Goal: Information Seeking & Learning: Learn about a topic

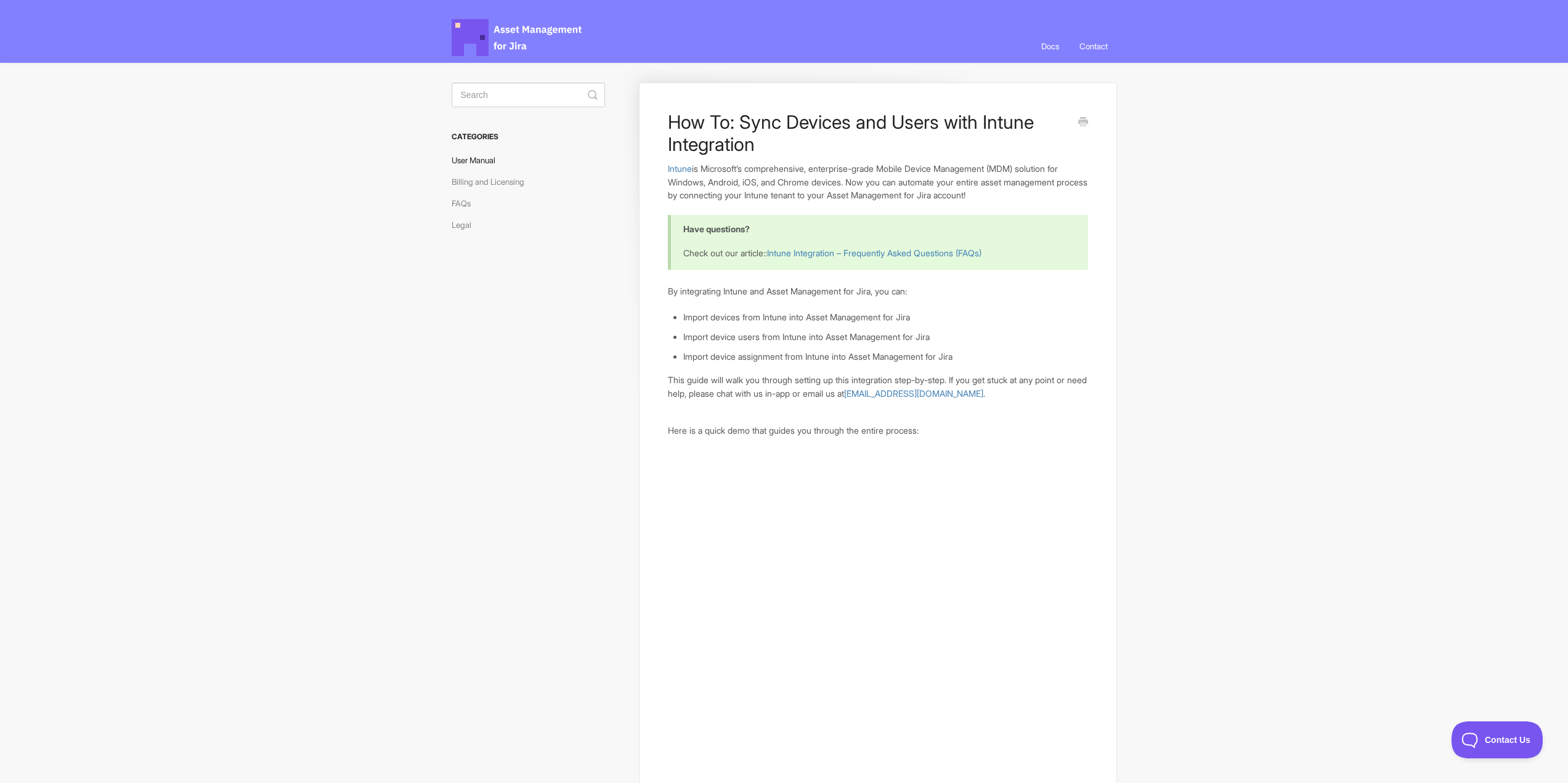
click at [469, 151] on link "User Manual" at bounding box center [478, 160] width 53 height 19
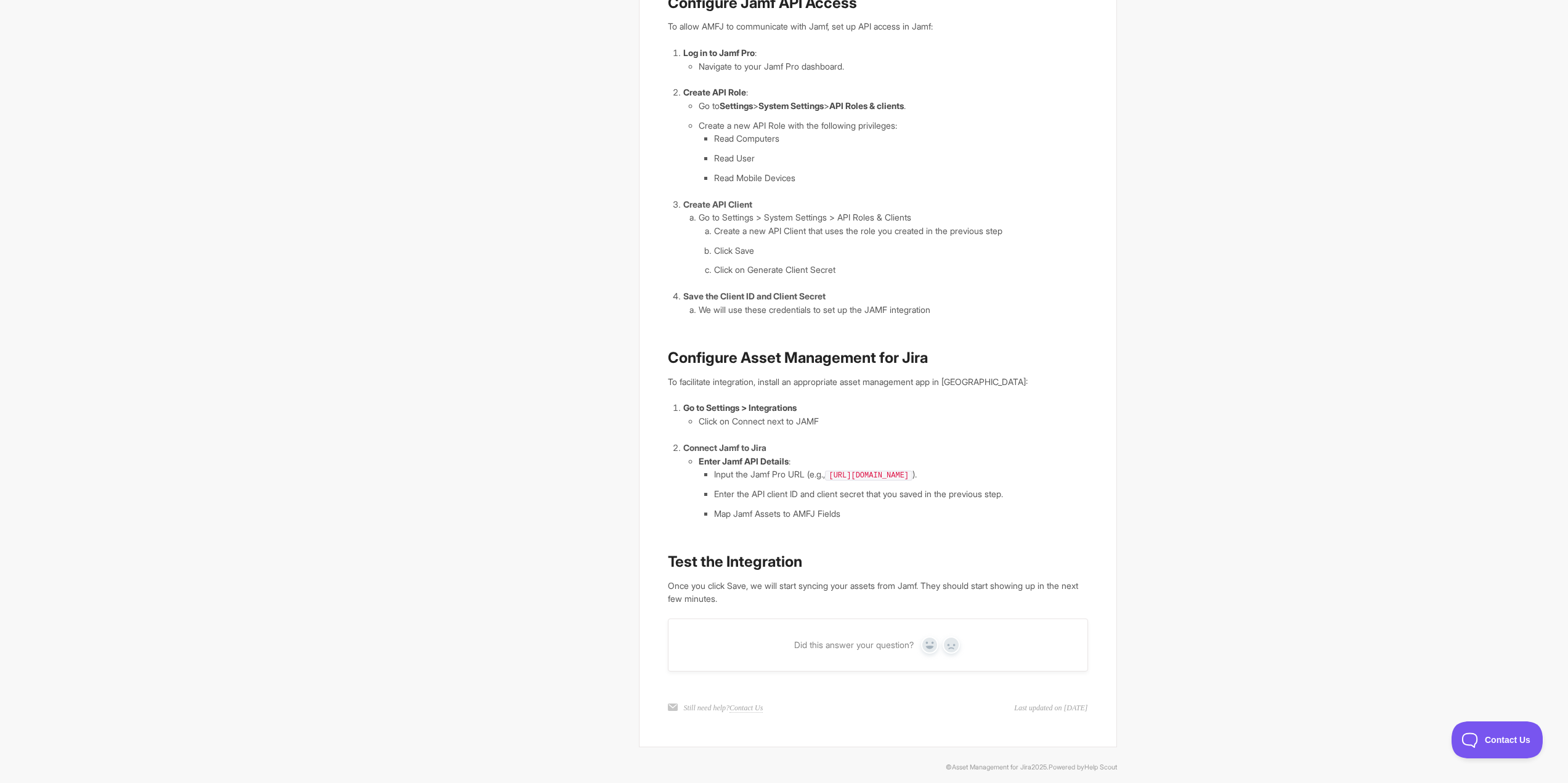
scroll to position [521, 0]
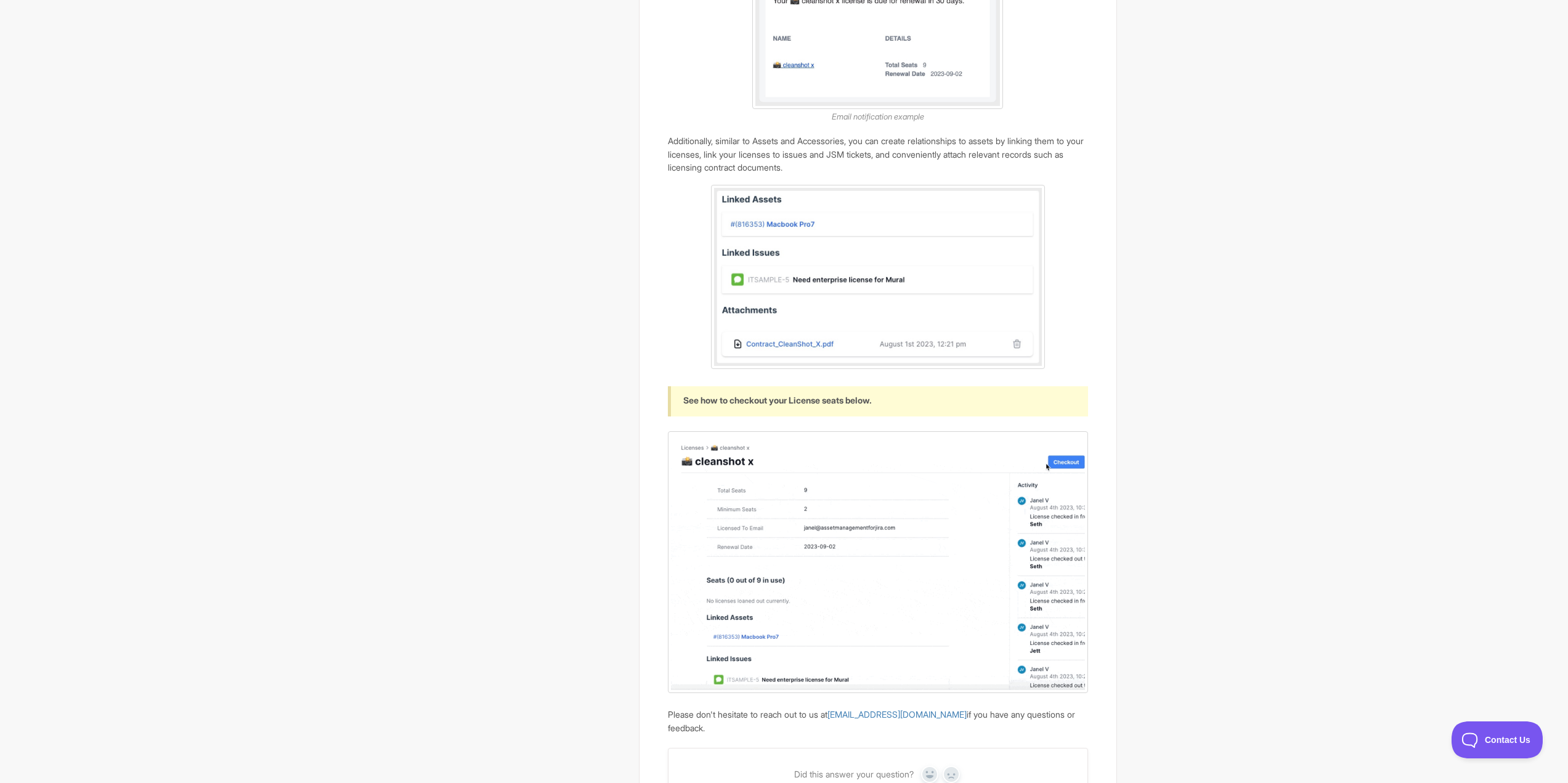
scroll to position [1417, 0]
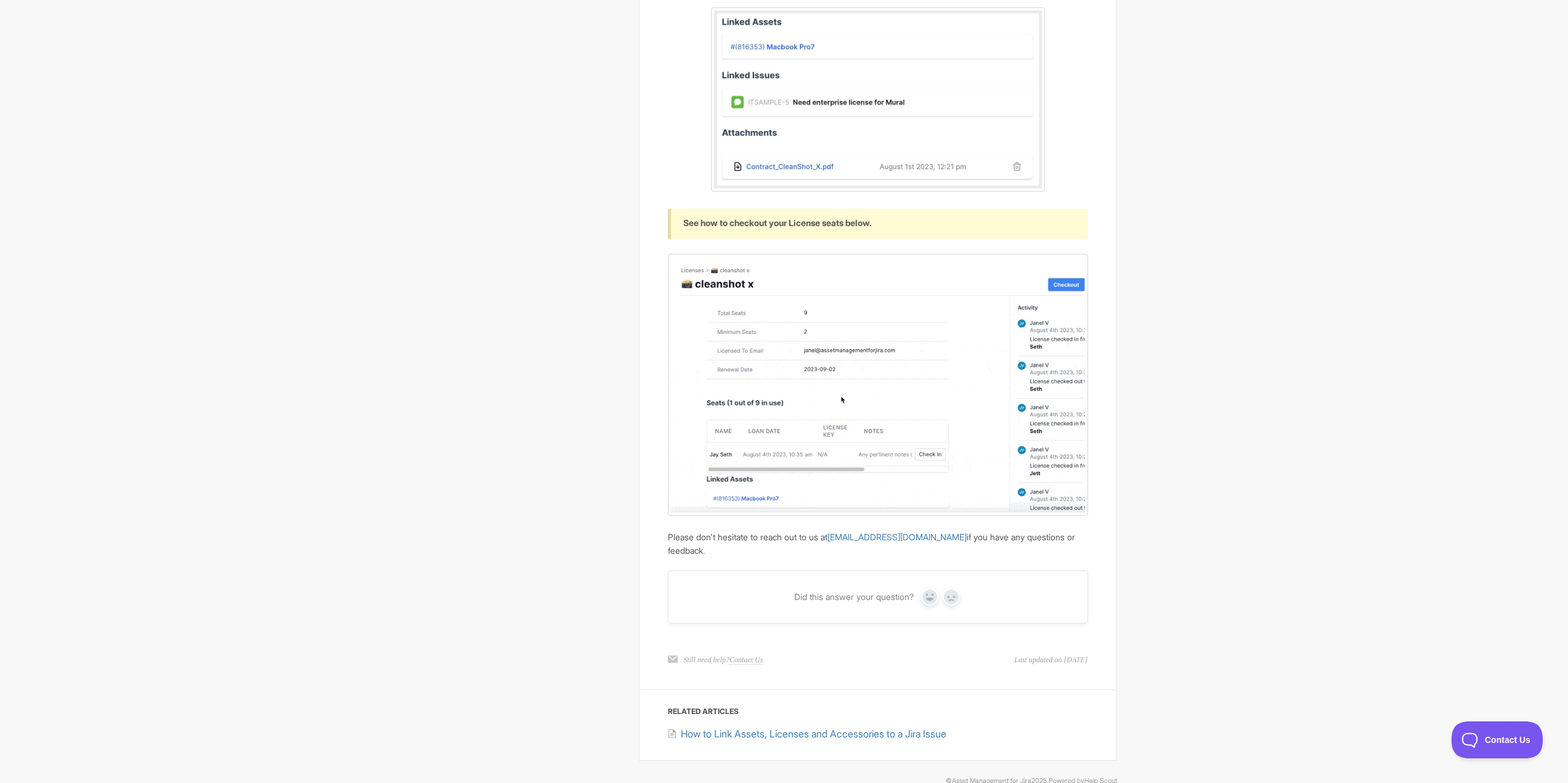
scroll to position [1540, 0]
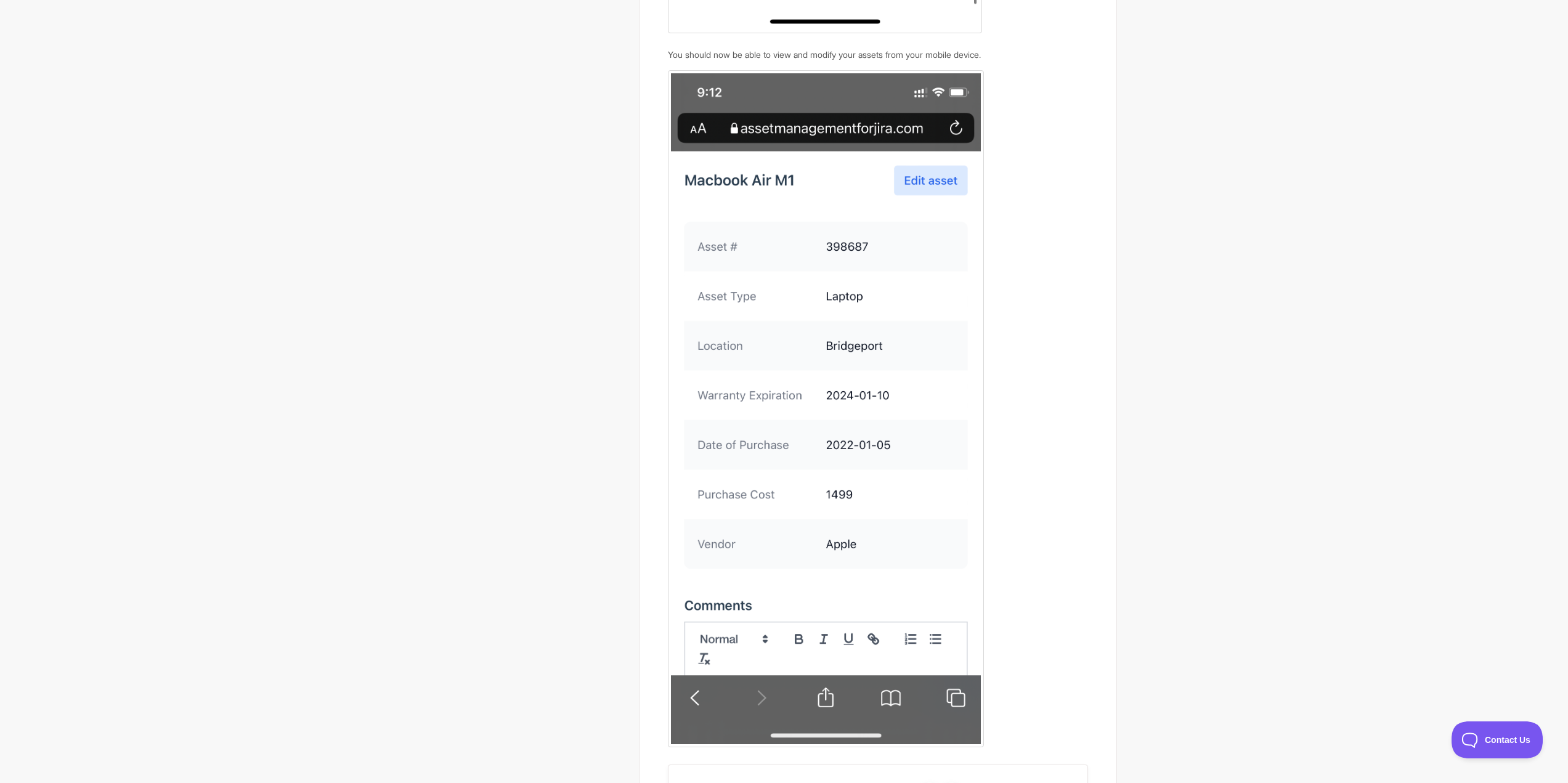
scroll to position [2164, 0]
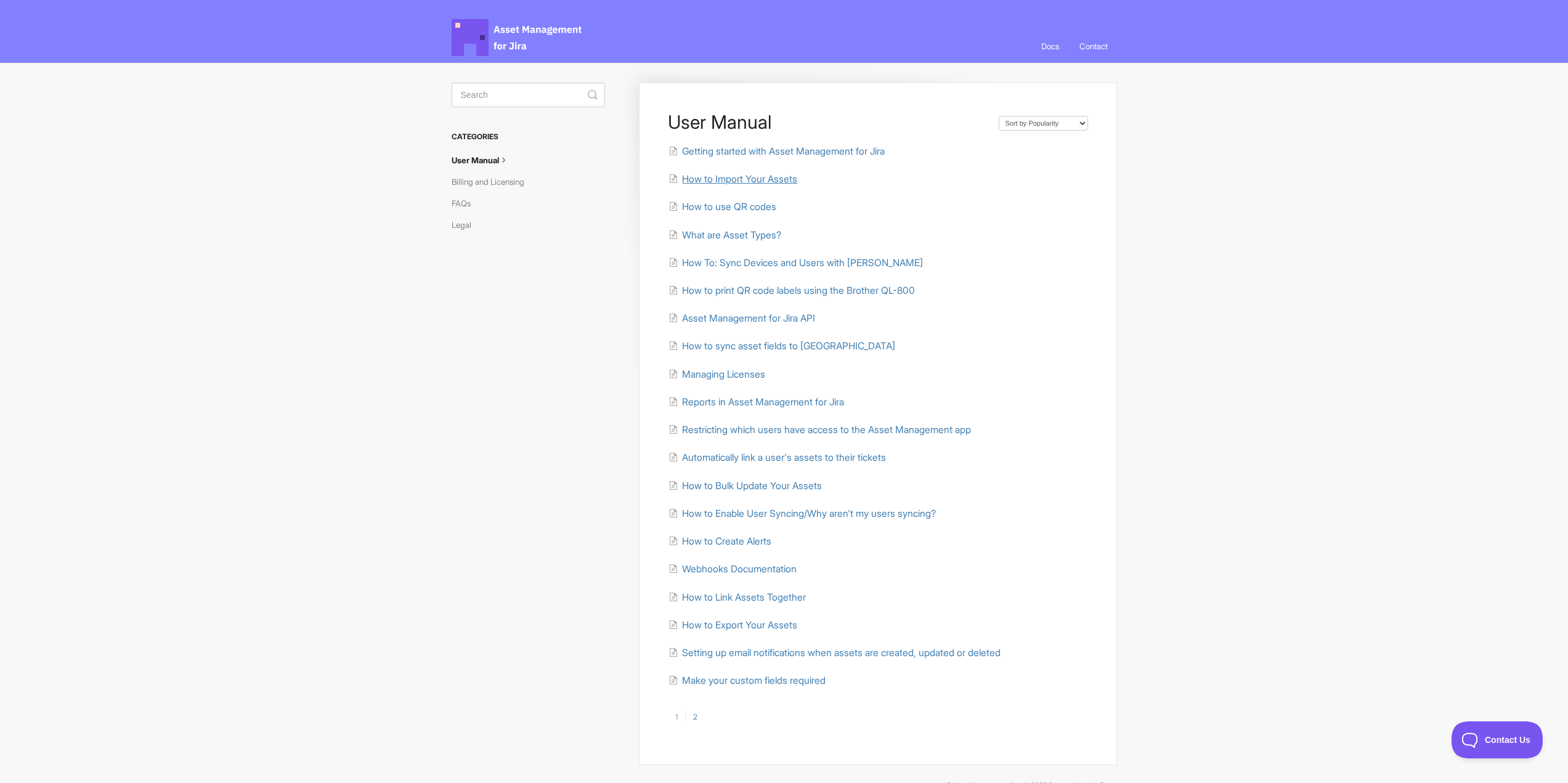
click at [744, 181] on span "How to Import Your Assets" at bounding box center [740, 179] width 115 height 12
click at [805, 262] on span "How To: Sync Devices and Users with [PERSON_NAME]" at bounding box center [802, 263] width 241 height 12
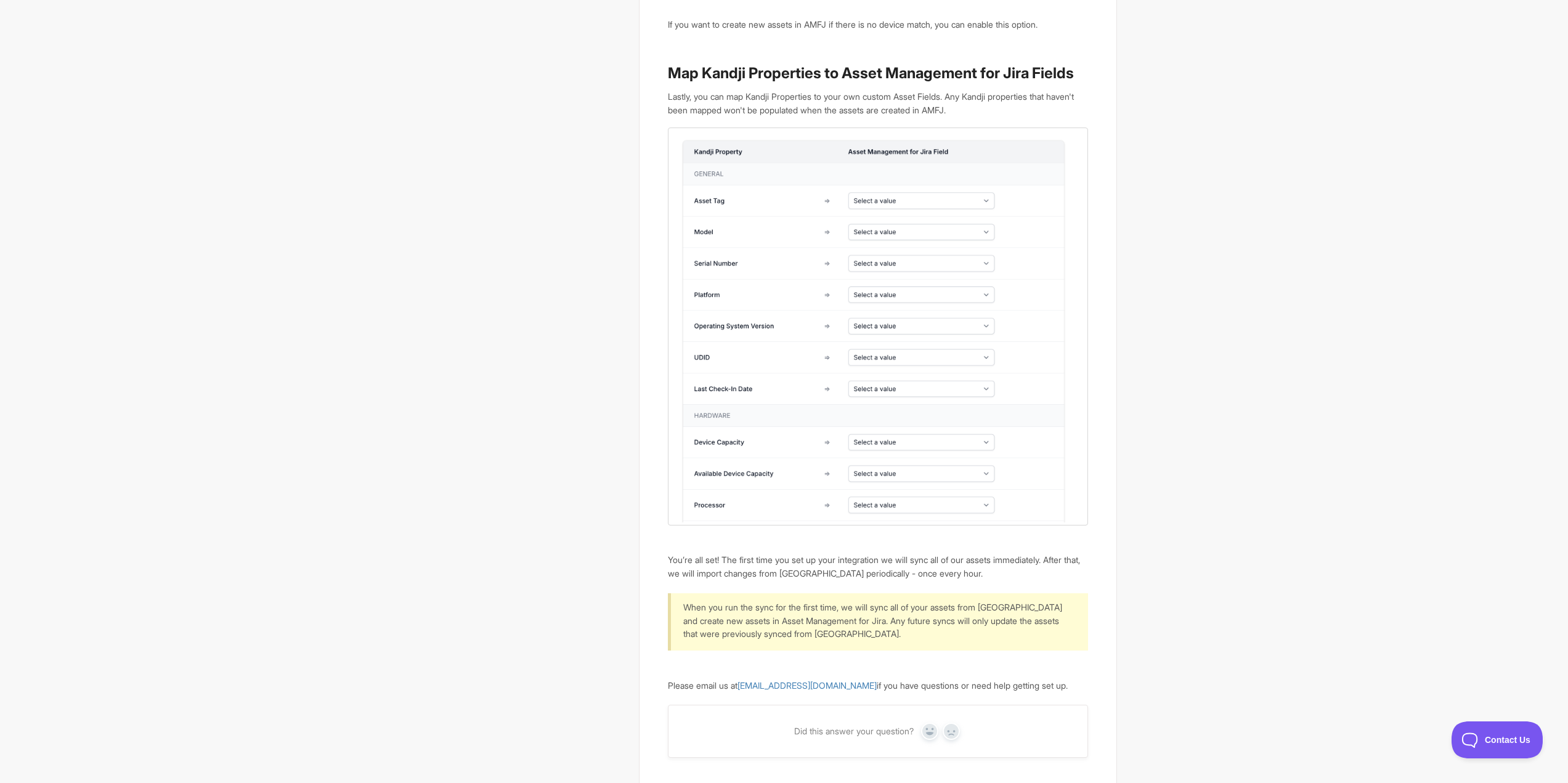
scroll to position [3738, 0]
